Goal: Transaction & Acquisition: Purchase product/service

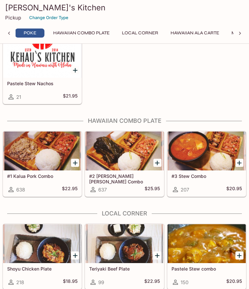
scroll to position [421, 0]
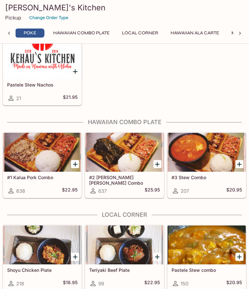
click at [39, 175] on h5 "#1 Kalua Pork Combo" at bounding box center [42, 178] width 70 height 6
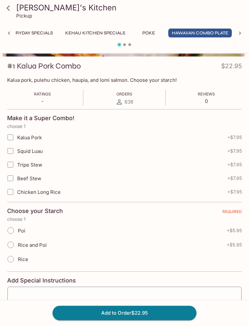
scroll to position [86, 0]
click at [11, 261] on input "Rice" at bounding box center [11, 259] width 14 height 14
radio input "true"
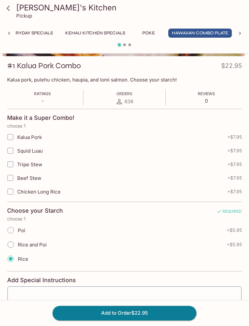
click at [126, 289] on button "Add to Order $22.95" at bounding box center [125, 313] width 144 height 14
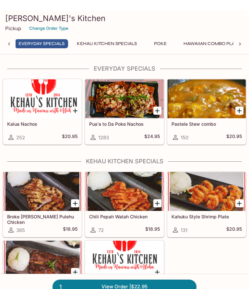
scroll to position [0, 3]
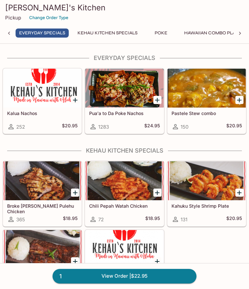
click at [208, 34] on button "Hawaiian Combo Plate" at bounding box center [213, 33] width 64 height 9
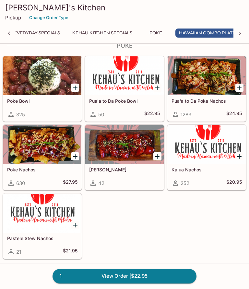
scroll to position [0, 15]
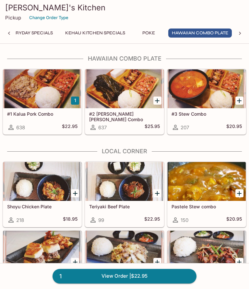
click at [35, 113] on h5 "#1 Kalua Pork Combo" at bounding box center [42, 114] width 70 height 6
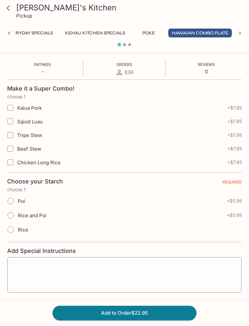
scroll to position [123, 0]
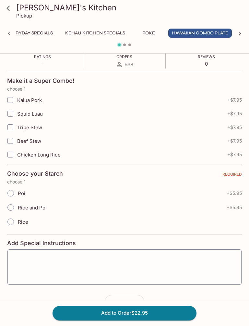
click at [12, 220] on input "Rice" at bounding box center [11, 222] width 14 height 14
radio input "true"
click at [119, 289] on button "Add to Order $22.95" at bounding box center [125, 313] width 144 height 14
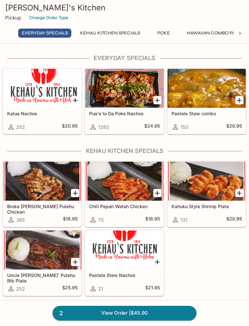
click at [207, 33] on button "Hawaiian Combo Plate" at bounding box center [215, 33] width 64 height 9
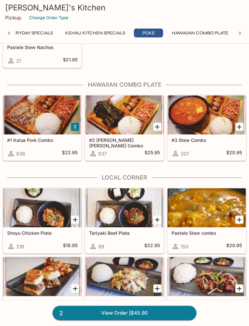
scroll to position [458, 0]
click at [35, 140] on h5 "#1 Kalua Pork Combo" at bounding box center [42, 140] width 70 height 6
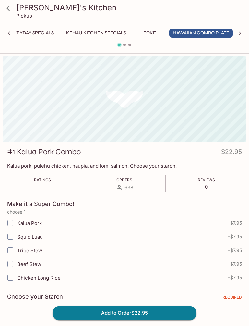
scroll to position [0, 15]
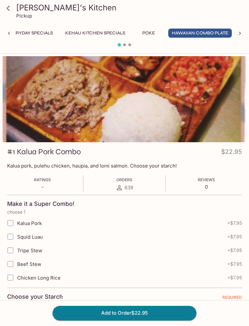
click at [12, 238] on input "Squid Luau" at bounding box center [10, 236] width 13 height 13
checkbox input "true"
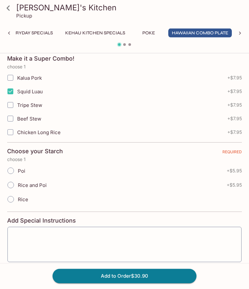
click at [11, 197] on input "Rice" at bounding box center [11, 200] width 14 height 14
radio input "true"
click at [130, 277] on button "Add to Order $30.90" at bounding box center [125, 276] width 144 height 14
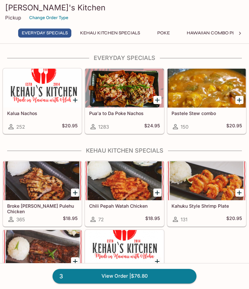
click at [208, 84] on div at bounding box center [207, 88] width 78 height 39
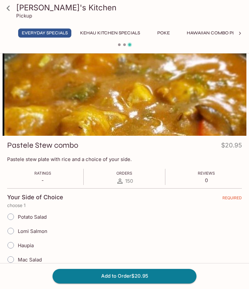
scroll to position [6, 0]
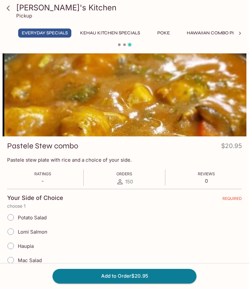
click at [203, 34] on button "Hawaiian Combo Plate" at bounding box center [215, 33] width 64 height 9
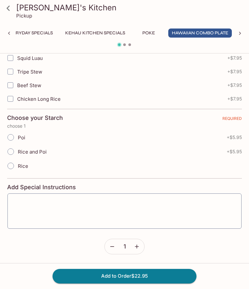
scroll to position [179, 0]
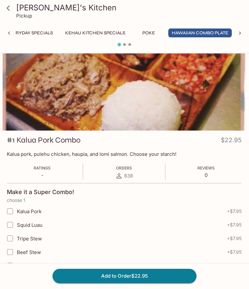
click at [92, 31] on button "Kehau Kitchen Specials" at bounding box center [95, 33] width 67 height 9
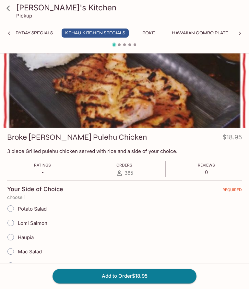
scroll to position [0, 0]
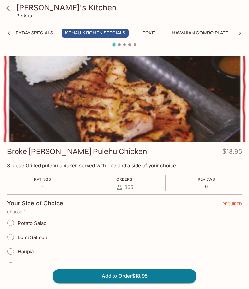
click at [12, 6] on icon at bounding box center [8, 8] width 11 height 11
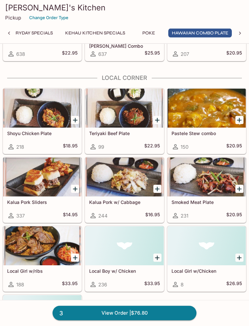
scroll to position [558, 0]
click at [128, 178] on div at bounding box center [124, 176] width 78 height 39
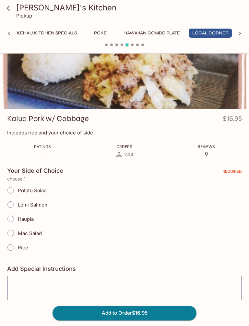
scroll to position [20, 0]
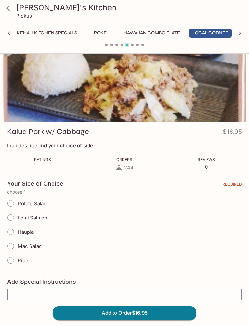
click at [10, 31] on icon at bounding box center [9, 33] width 6 height 6
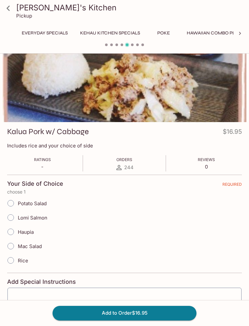
click at [110, 33] on button "Kehau Kitchen Specials" at bounding box center [110, 33] width 67 height 9
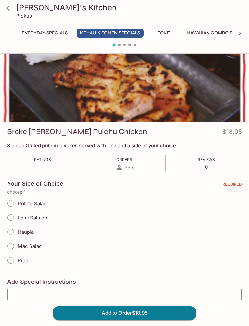
click at [46, 31] on button "Everyday Specials" at bounding box center [44, 33] width 53 height 9
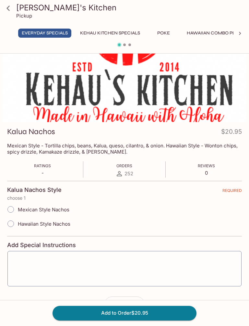
click at [19, 6] on h3 "[PERSON_NAME]'s Kitchen" at bounding box center [130, 8] width 228 height 10
click at [51, 6] on h3 "[PERSON_NAME]'s Kitchen" at bounding box center [130, 8] width 228 height 10
click at [107, 31] on button "Kehau Kitchen Specials" at bounding box center [110, 33] width 67 height 9
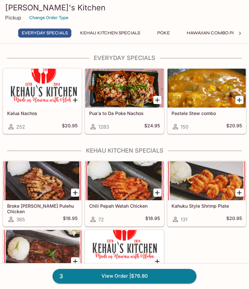
click at [207, 113] on h5 "Pastele Stew combo" at bounding box center [207, 114] width 70 height 6
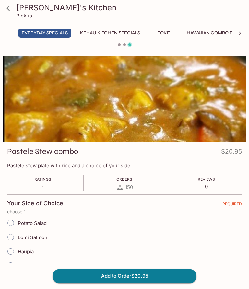
click at [12, 237] on input "Lomi Salmon" at bounding box center [11, 238] width 14 height 14
radio input "true"
click at [43, 34] on button "Everyday Specials" at bounding box center [44, 33] width 53 height 9
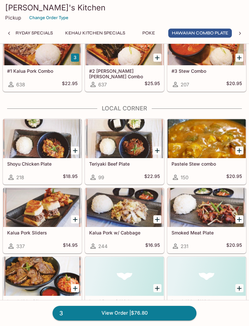
scroll to position [528, 0]
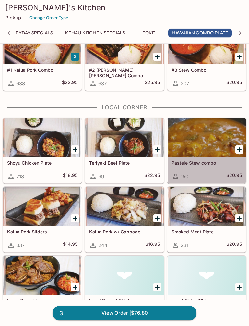
click at [210, 142] on div at bounding box center [207, 137] width 78 height 39
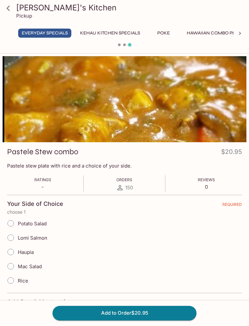
click at [11, 237] on input "Lomi Salmon" at bounding box center [11, 238] width 14 height 14
radio input "true"
click at [121, 289] on button "Add to Order $20.95" at bounding box center [125, 313] width 144 height 14
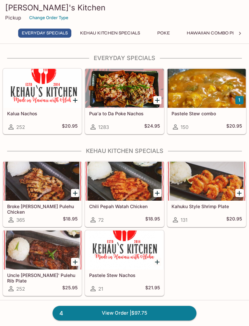
click at [113, 289] on link "4 View Order | $97.75" at bounding box center [125, 313] width 144 height 14
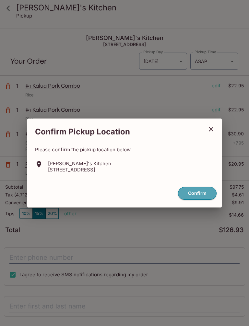
click at [199, 194] on button "Confirm" at bounding box center [197, 193] width 39 height 13
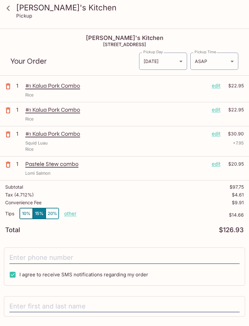
click at [24, 212] on button "10%" at bounding box center [26, 213] width 13 height 11
click at [236, 61] on body "Kehau's Kitchen Pickup Kehau's Kitchen 98-150 Kaonohi St b118, Aiea, HI 96701 Y…" at bounding box center [124, 192] width 249 height 326
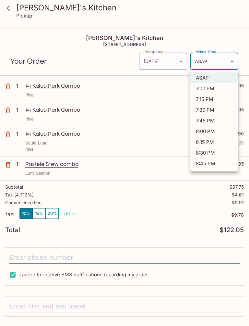
click at [202, 91] on li "7:00 PM" at bounding box center [215, 88] width 48 height 11
type input "2025-10-06T05:00:09.000000Z"
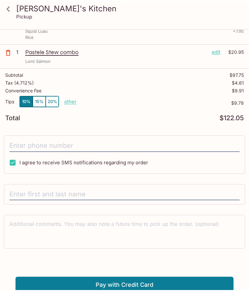
scroll to position [115, 0]
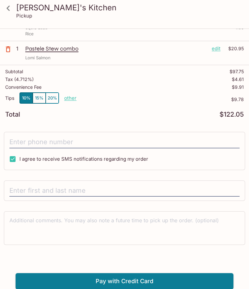
click at [128, 284] on button "Pay with Credit Card" at bounding box center [125, 282] width 218 height 16
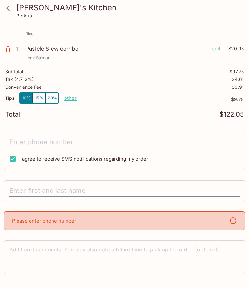
click at [45, 219] on p "Please enter phone number" at bounding box center [44, 221] width 64 height 6
click at [23, 140] on input "tel" at bounding box center [124, 142] width 230 height 12
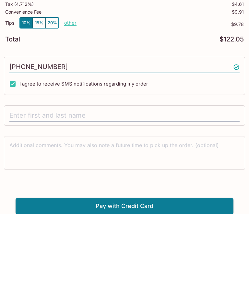
scroll to position [113, 0]
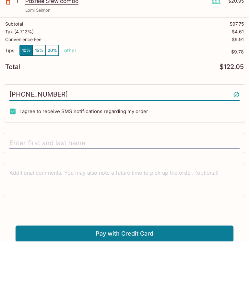
type input "(808) 927-3095"
click at [22, 187] on input "text" at bounding box center [124, 193] width 230 height 12
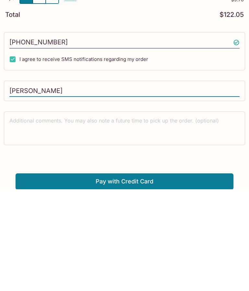
type input "Jennifer Schlegel"
click at [123, 276] on button "Pay with Credit Card" at bounding box center [125, 284] width 218 height 16
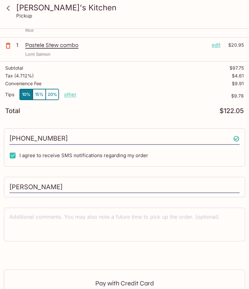
scroll to position [213, 0]
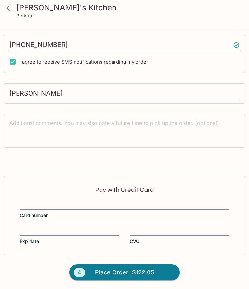
click at [56, 199] on div "Pay with Credit Card Card number Exp date CVC" at bounding box center [124, 215] width 241 height 79
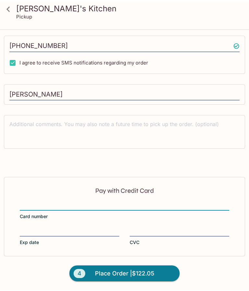
scroll to position [211, 0]
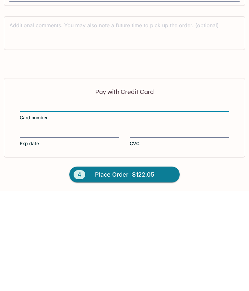
click at [29, 229] on div at bounding box center [70, 232] width 100 height 7
click at [29, 229] on input "Exp date" at bounding box center [70, 229] width 100 height 0
click at [113, 270] on span "Place Order | $122.05" at bounding box center [124, 275] width 59 height 10
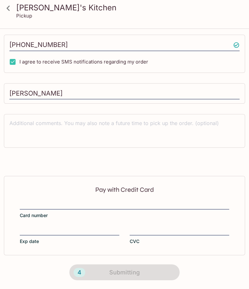
scroll to position [87, 0]
